Goal: Task Accomplishment & Management: Complete application form

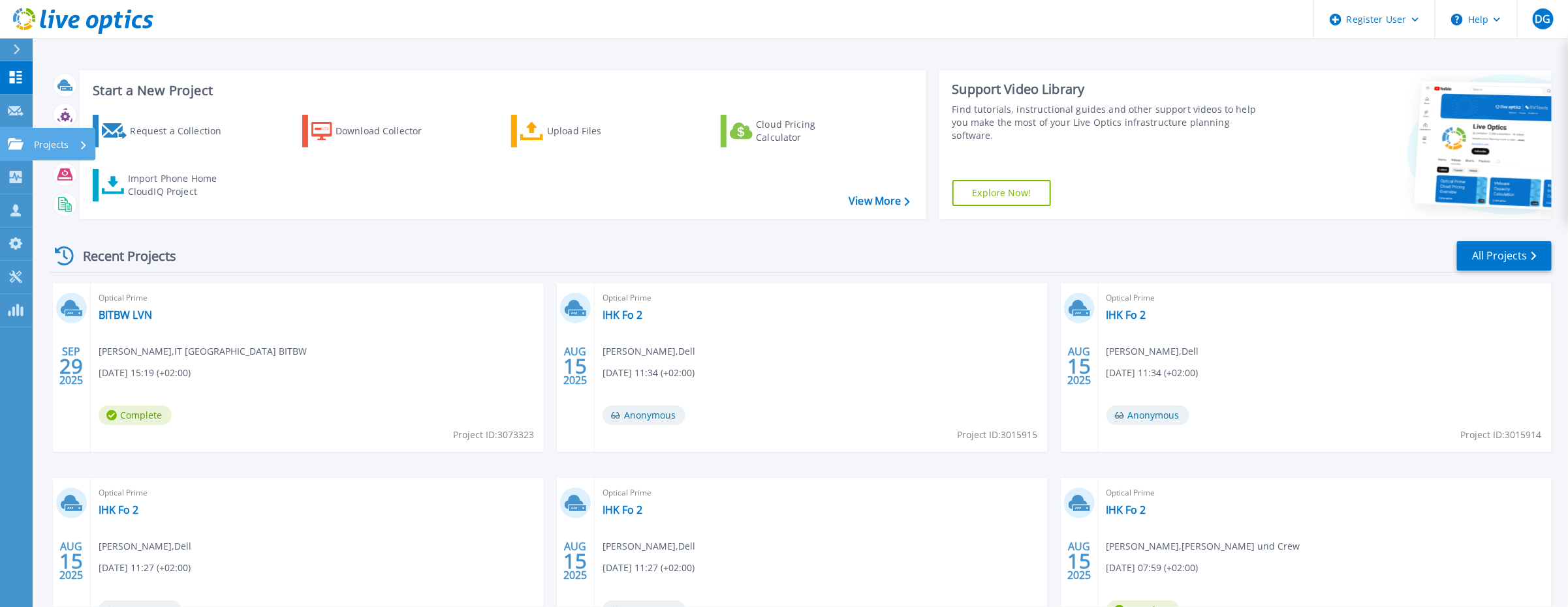
click at [10, 146] on icon at bounding box center [15, 144] width 15 height 11
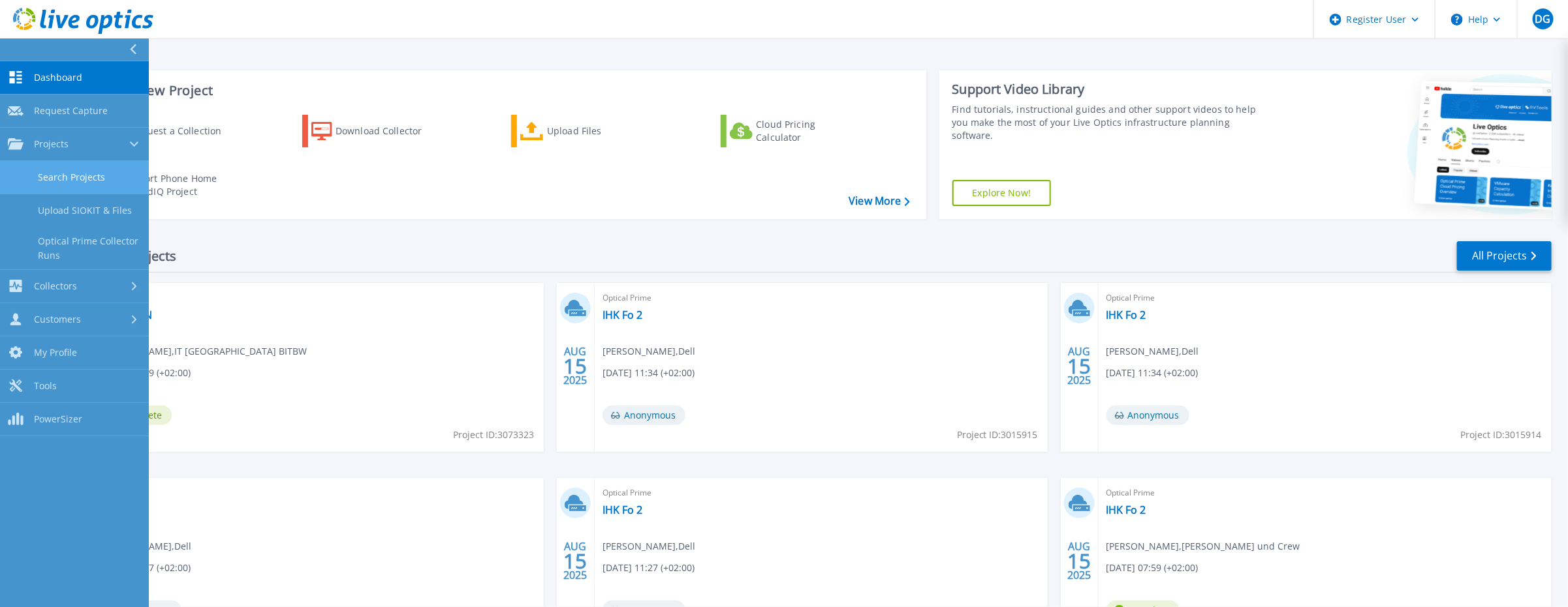
click at [47, 178] on link "Search Projects" at bounding box center [74, 177] width 148 height 33
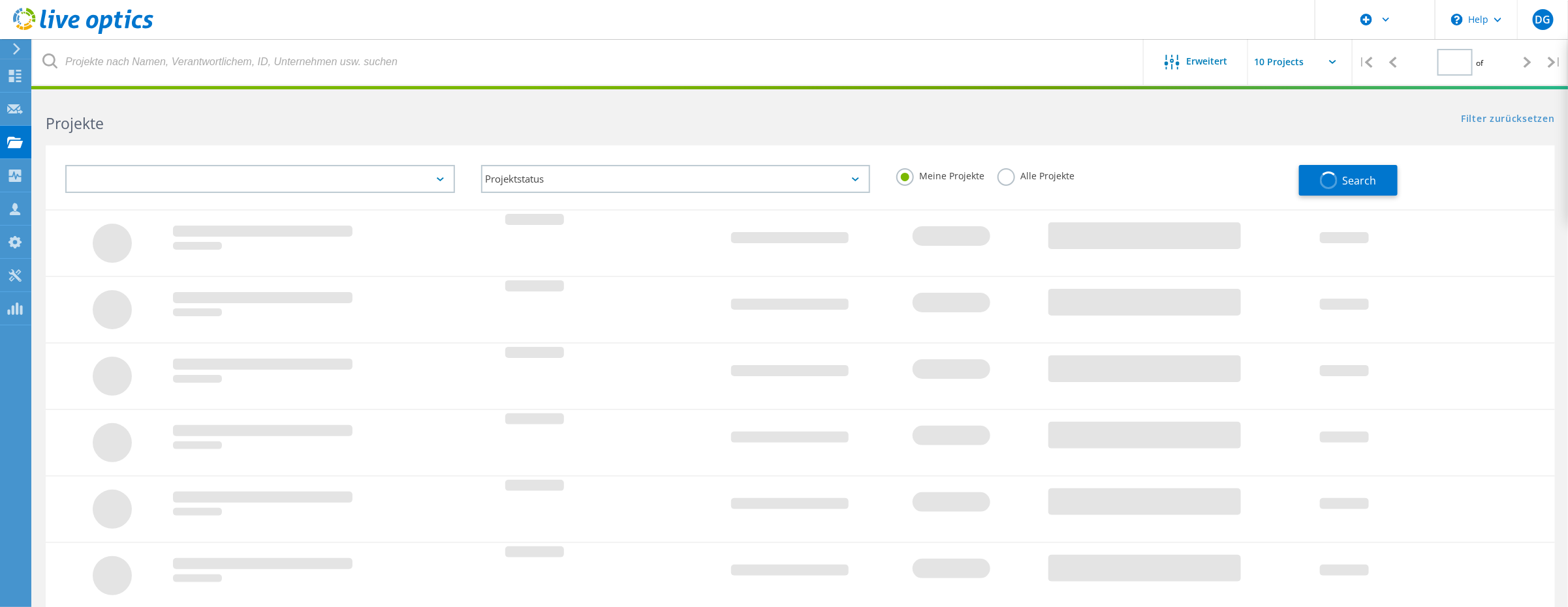
type input "1"
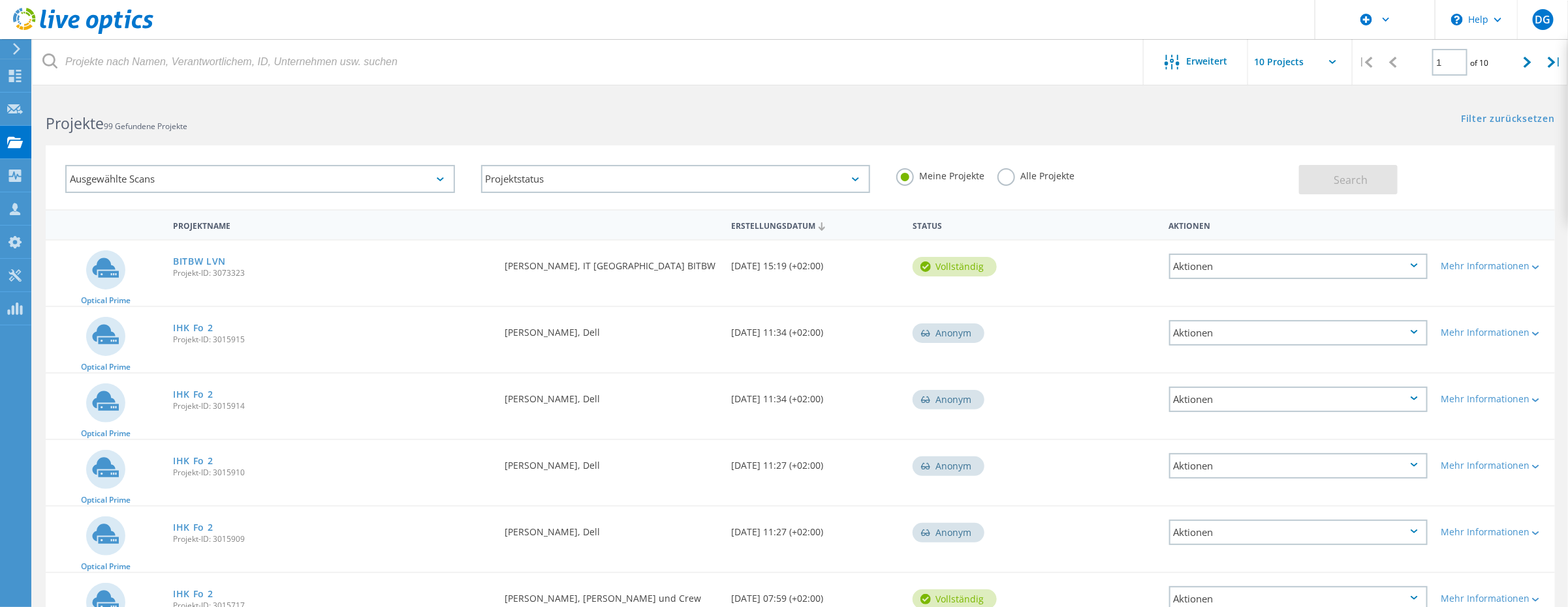
click at [276, 109] on div "Projekte 99 Gefundene Projekte" at bounding box center [416, 112] width 767 height 34
click at [8, 184] on div at bounding box center [14, 177] width 15 height 14
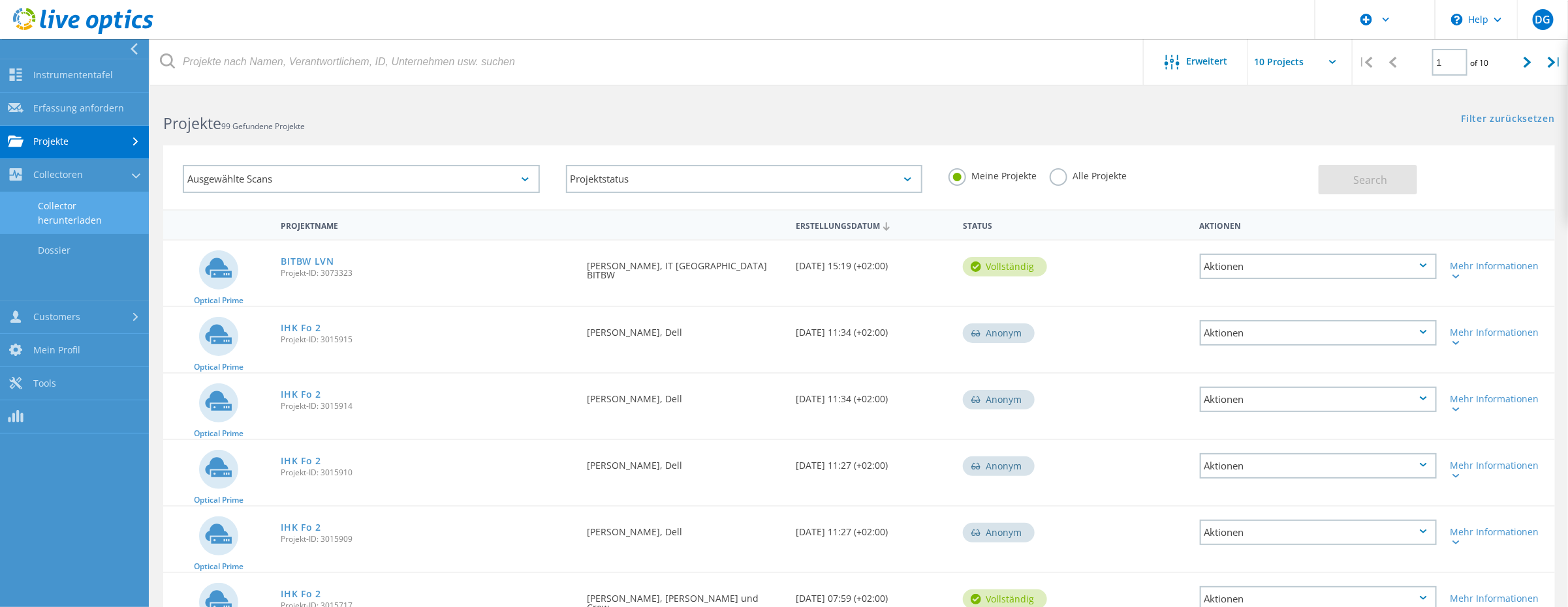
click at [72, 210] on link "Collector herunterladen" at bounding box center [74, 213] width 148 height 41
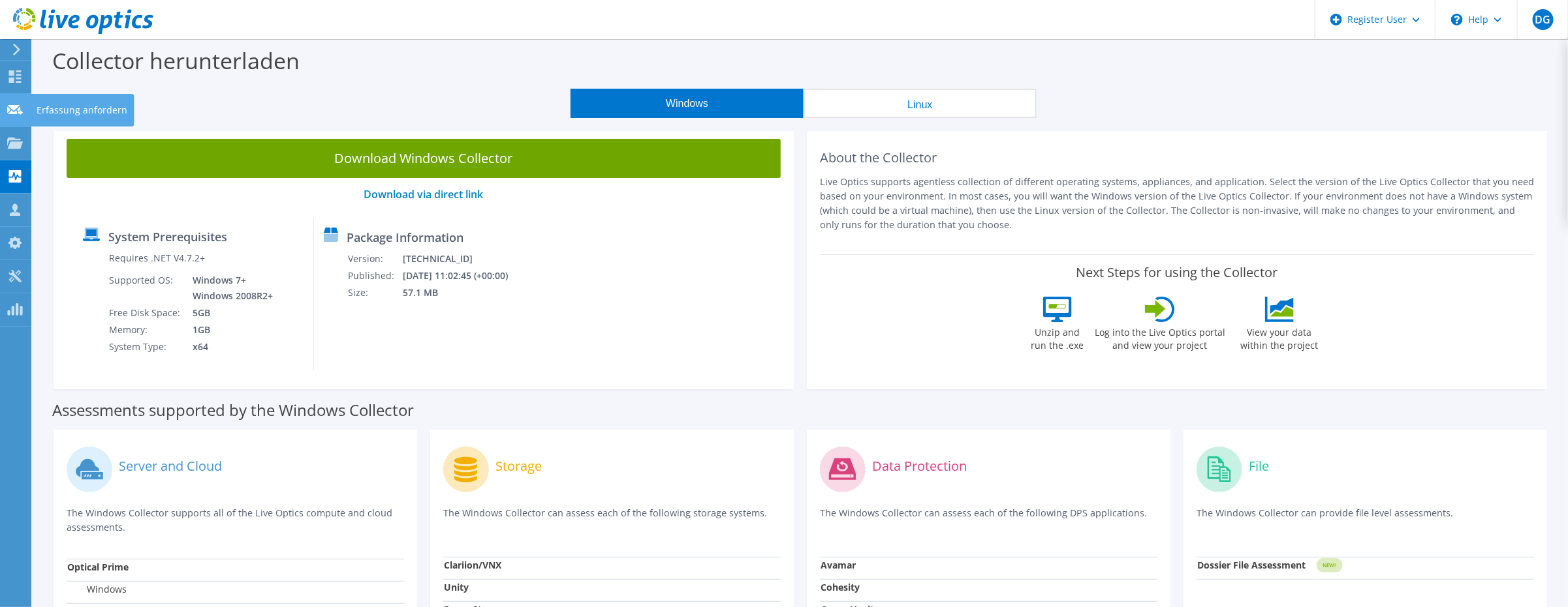
click at [49, 104] on div "Erfassung anfordern" at bounding box center [81, 110] width 103 height 32
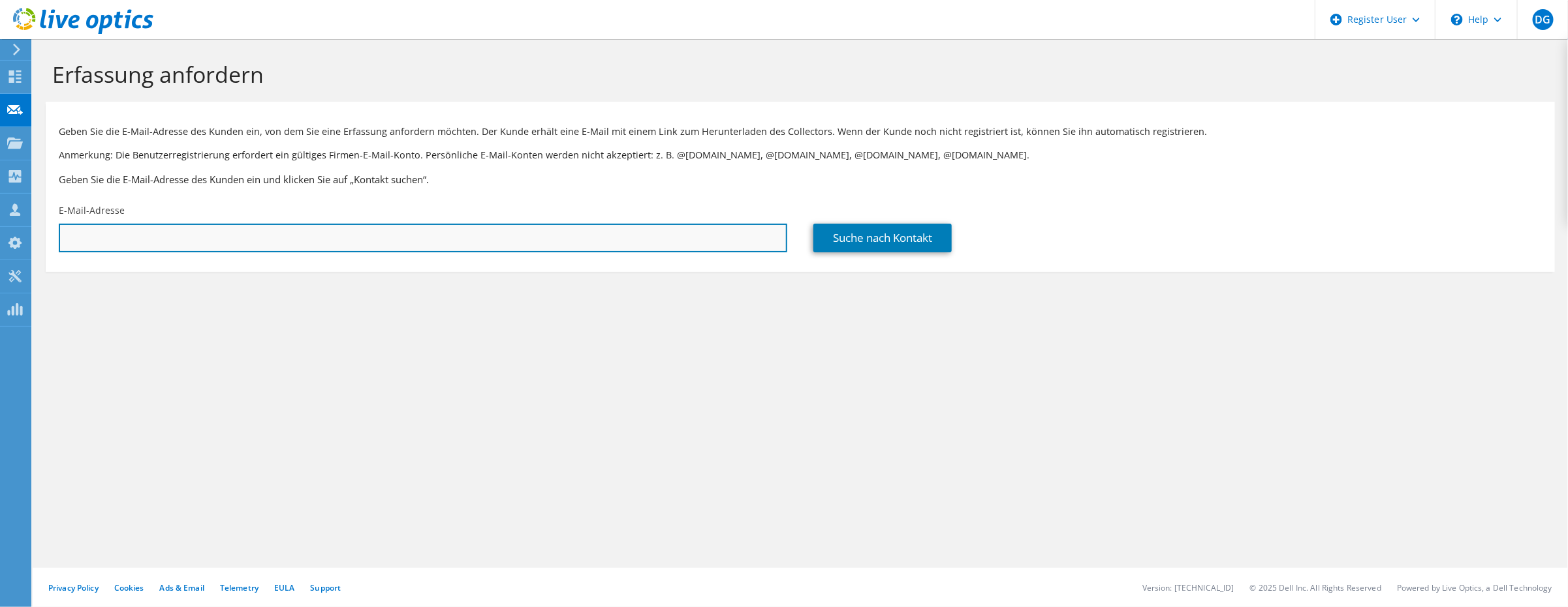
click at [444, 239] on input "text" at bounding box center [423, 238] width 729 height 29
type input "daniel_giersemehl@dell.com"
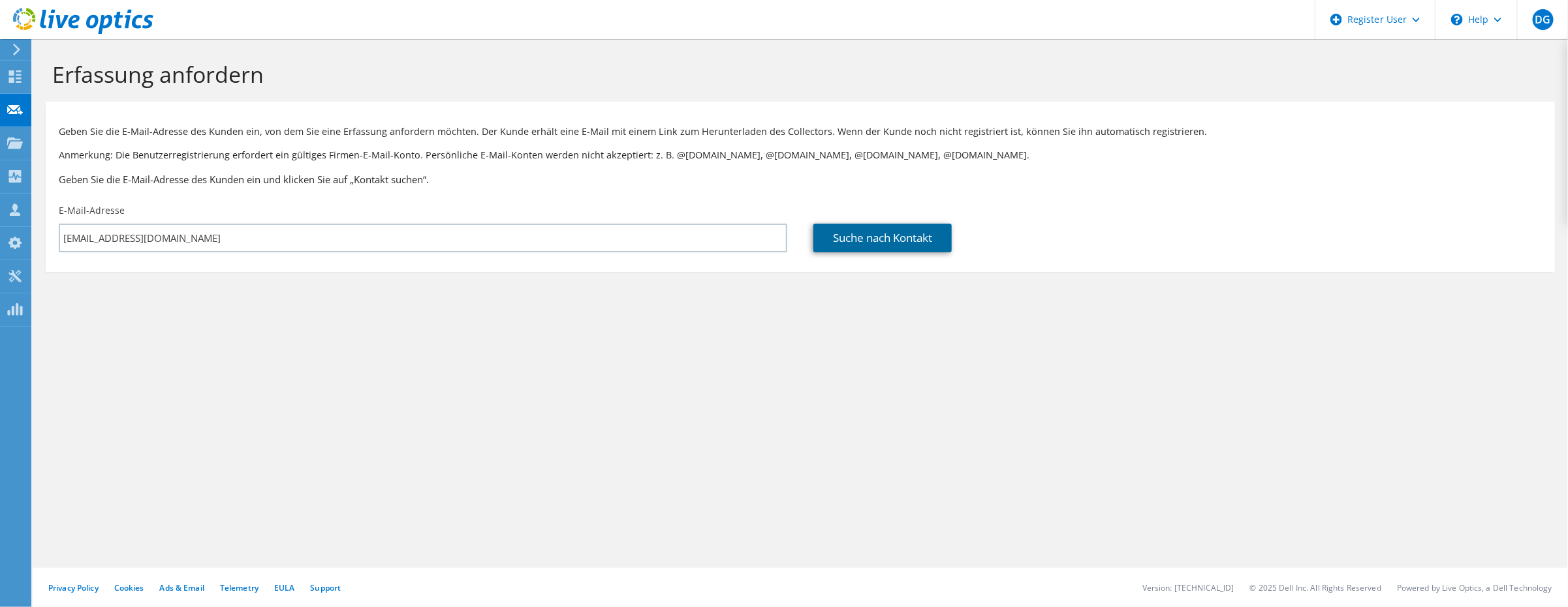
click at [832, 233] on link "Suche nach Kontakt" at bounding box center [883, 238] width 139 height 29
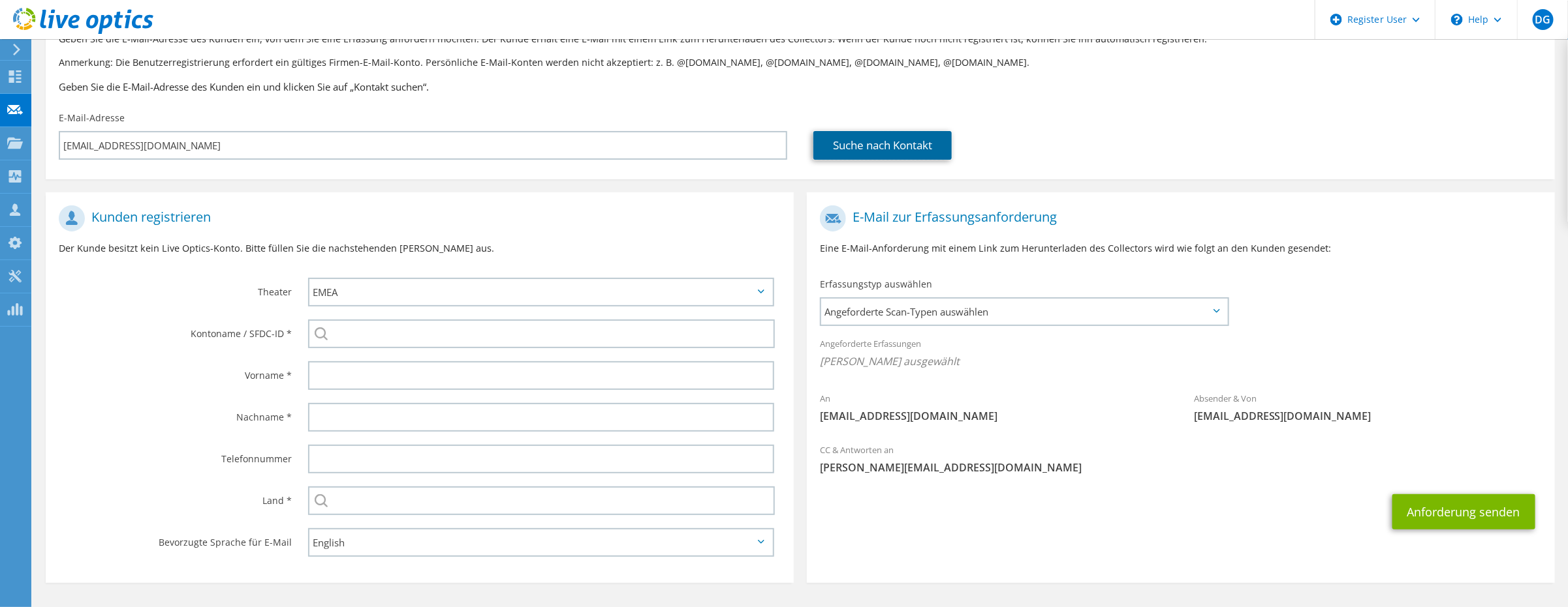
scroll to position [132, 0]
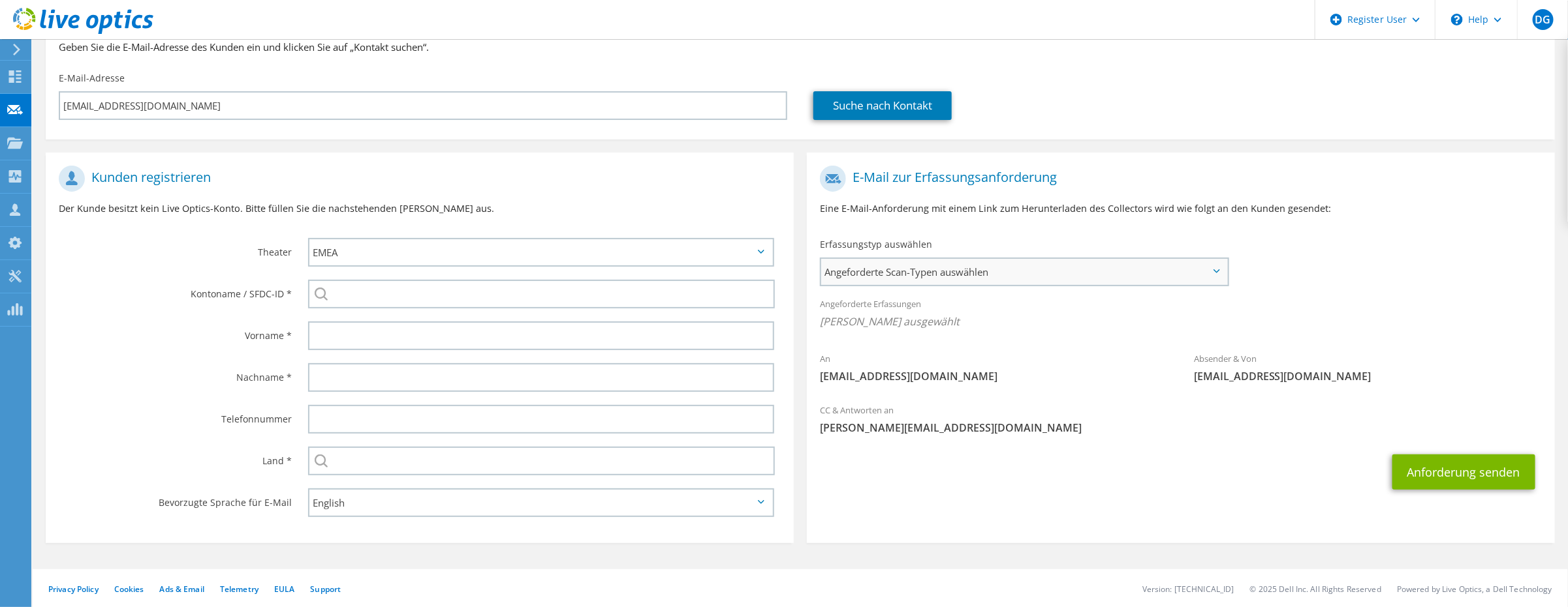
click at [1051, 275] on span "Angeforderte Scan-Typen auswählen" at bounding box center [1024, 272] width 406 height 26
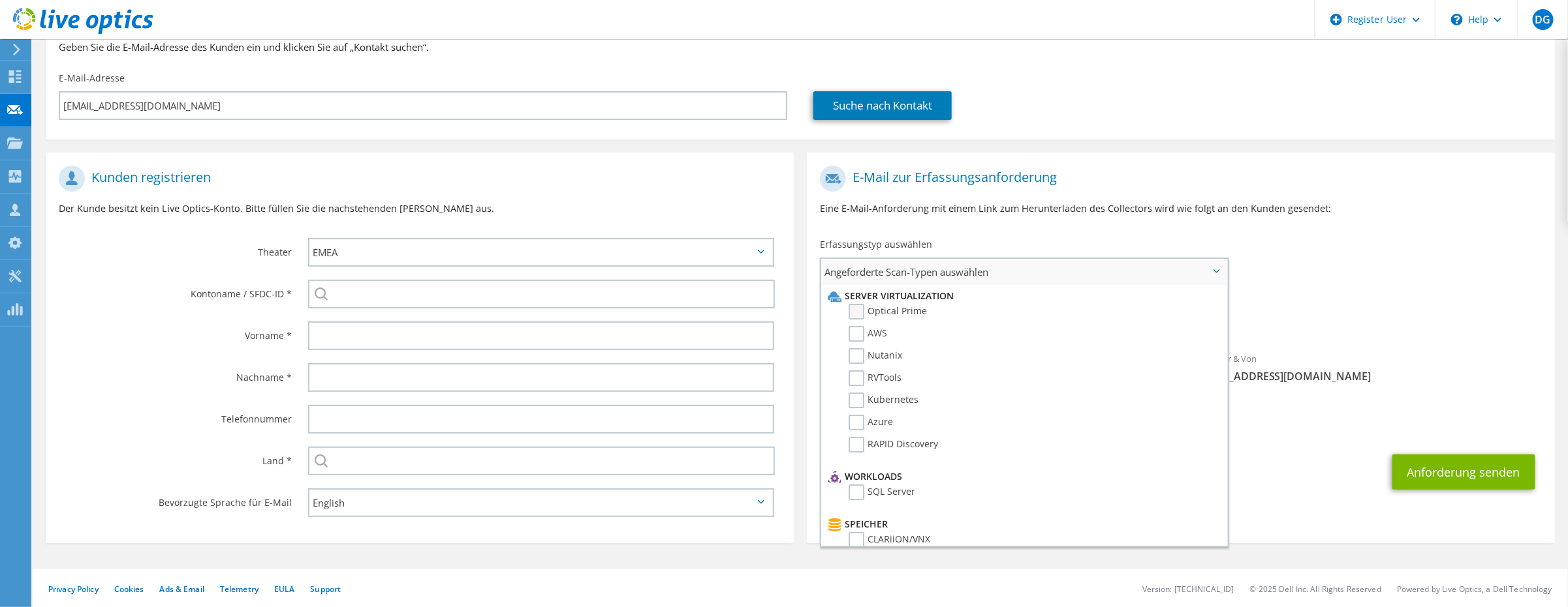
click at [885, 311] on label "Optical Prime" at bounding box center [887, 311] width 78 height 15
click at [0, 0] on input "Optical Prime" at bounding box center [0, 0] width 0 height 0
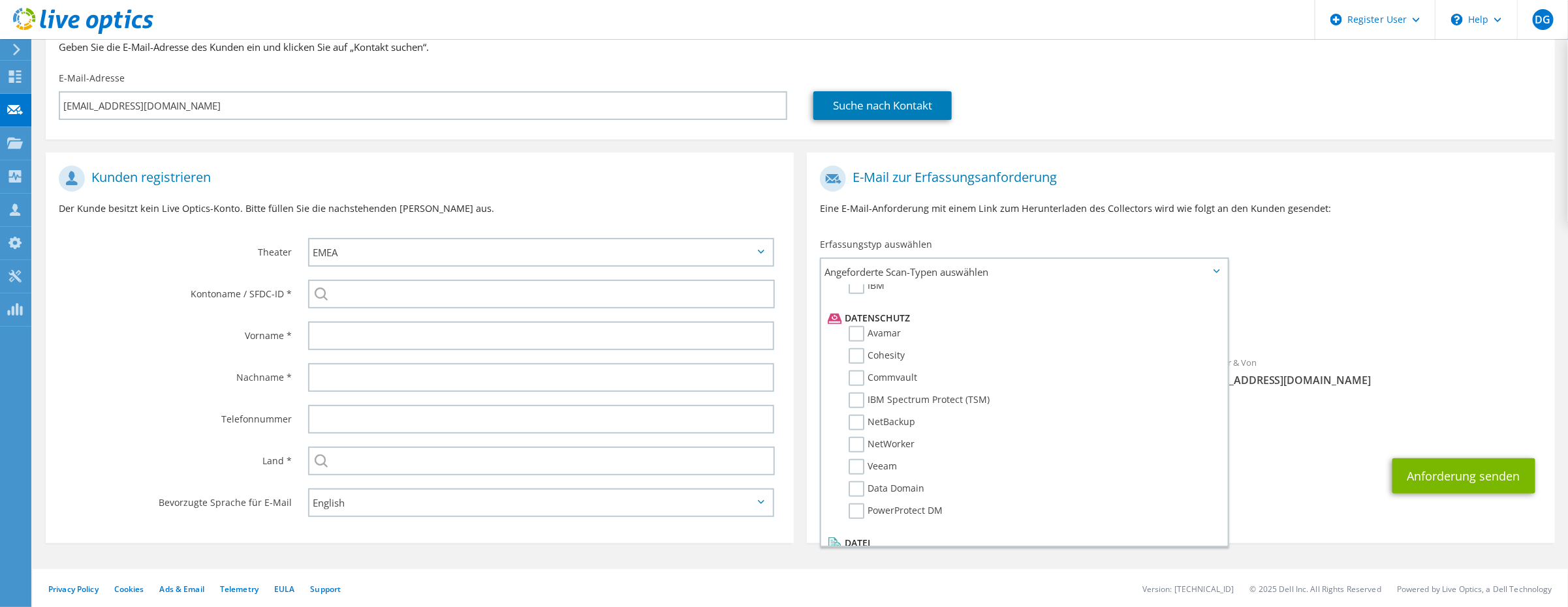
scroll to position [545, 0]
click at [858, 549] on label "Dossier" at bounding box center [874, 556] width 51 height 15
click at [0, 0] on input "Dossier" at bounding box center [0, 0] width 0 height 0
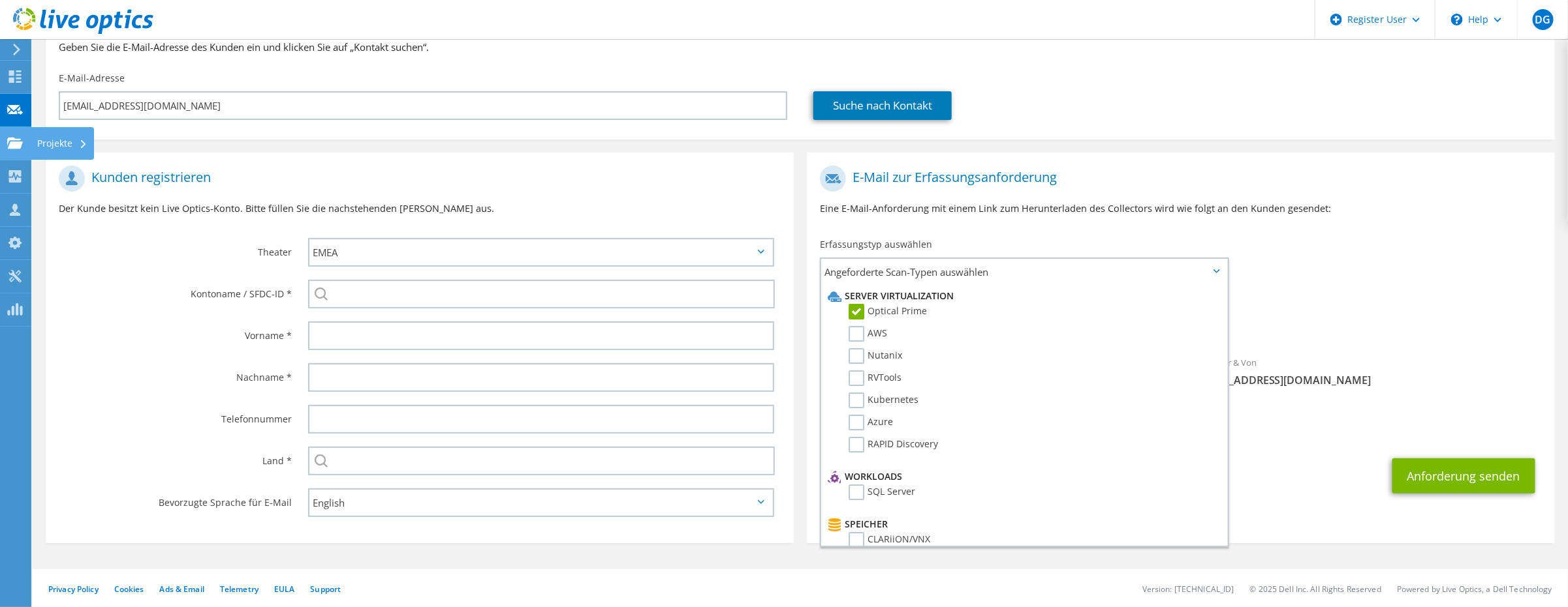
click at [18, 144] on use at bounding box center [14, 142] width 15 height 11
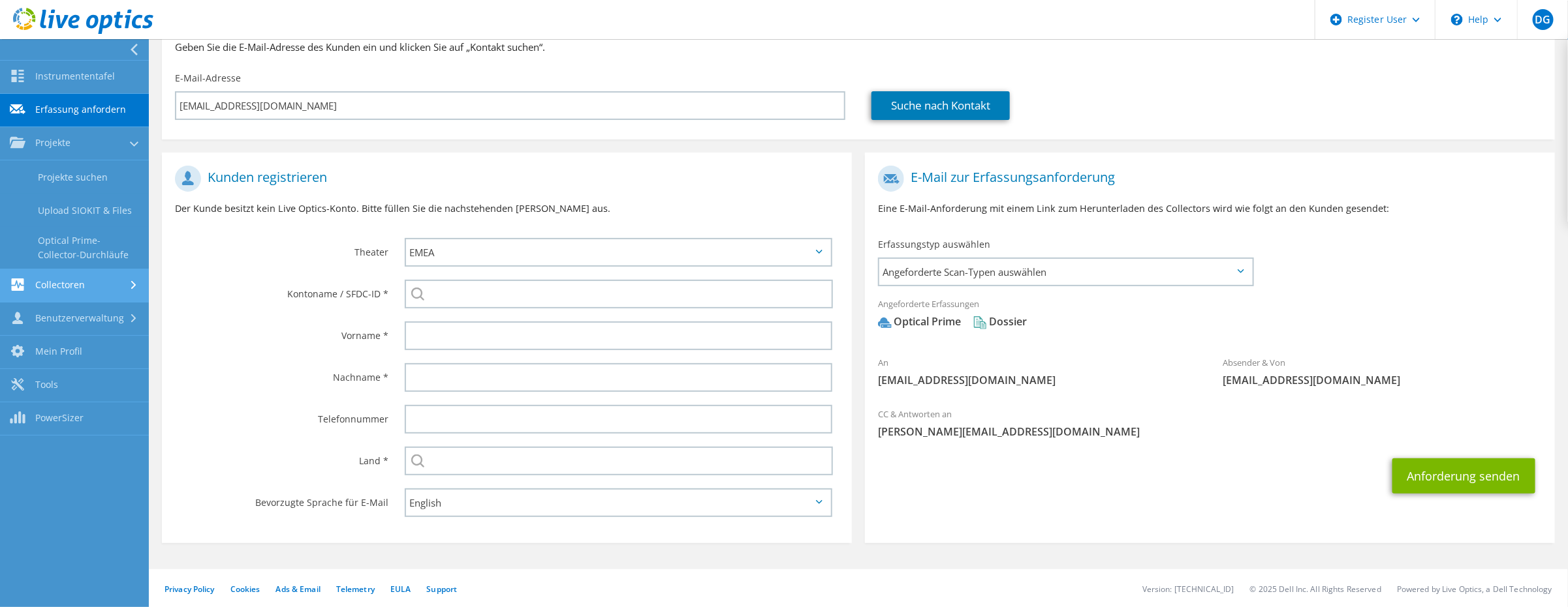
click at [63, 282] on link "Collectoren" at bounding box center [74, 286] width 148 height 33
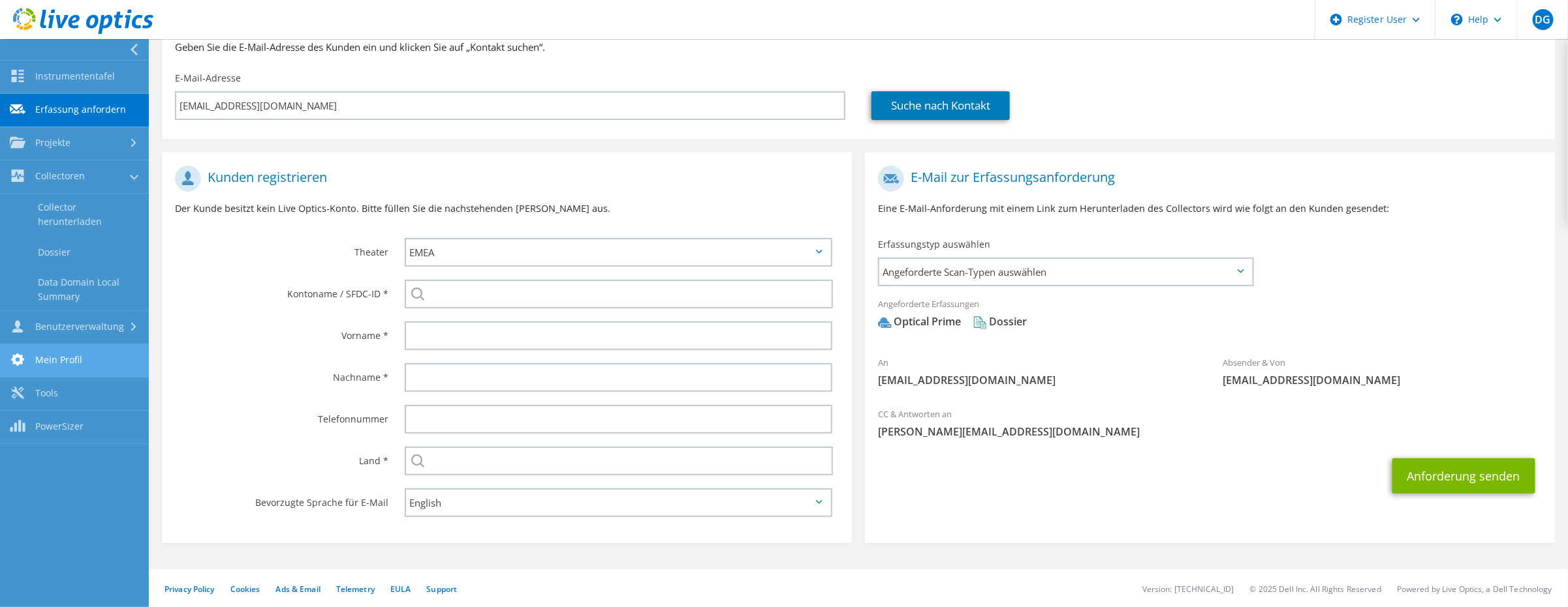
click at [60, 356] on link "Mein Profil" at bounding box center [74, 361] width 148 height 33
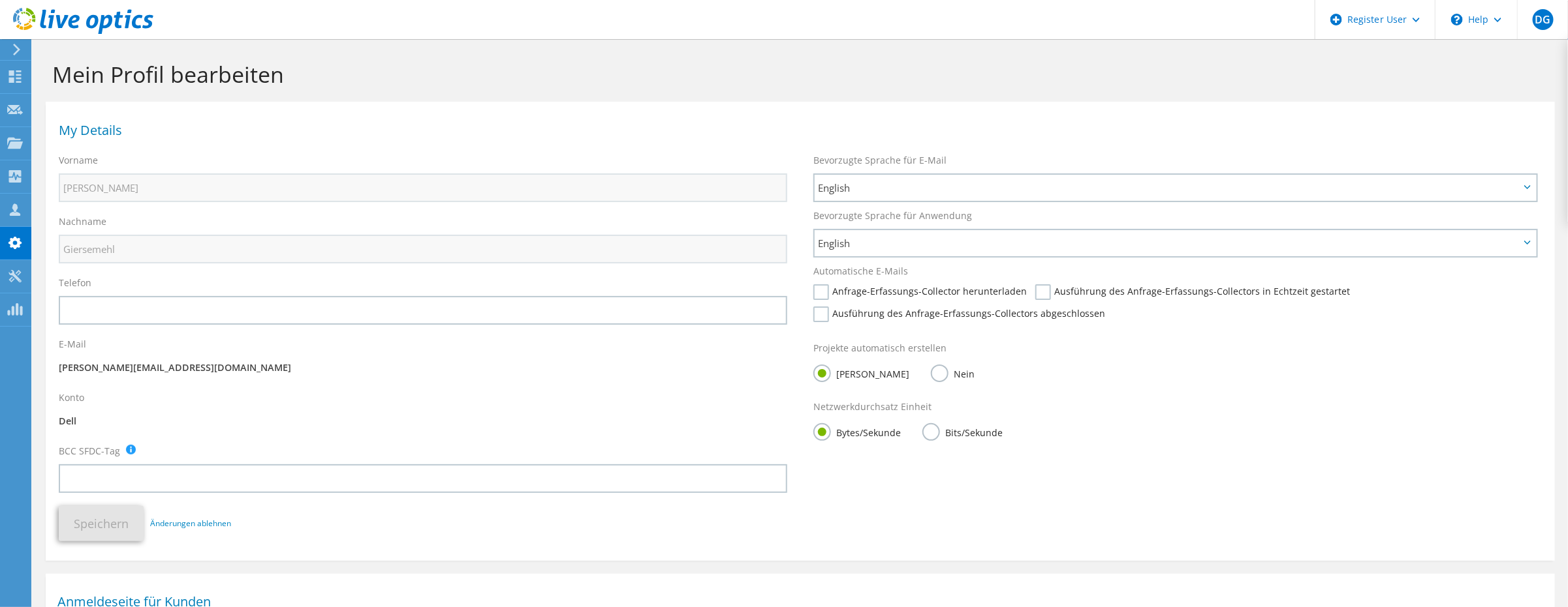
click at [11, 40] on div at bounding box center [76, 22] width 153 height 44
click at [11, 47] on div at bounding box center [14, 49] width 14 height 12
